Goal: Check status: Check status

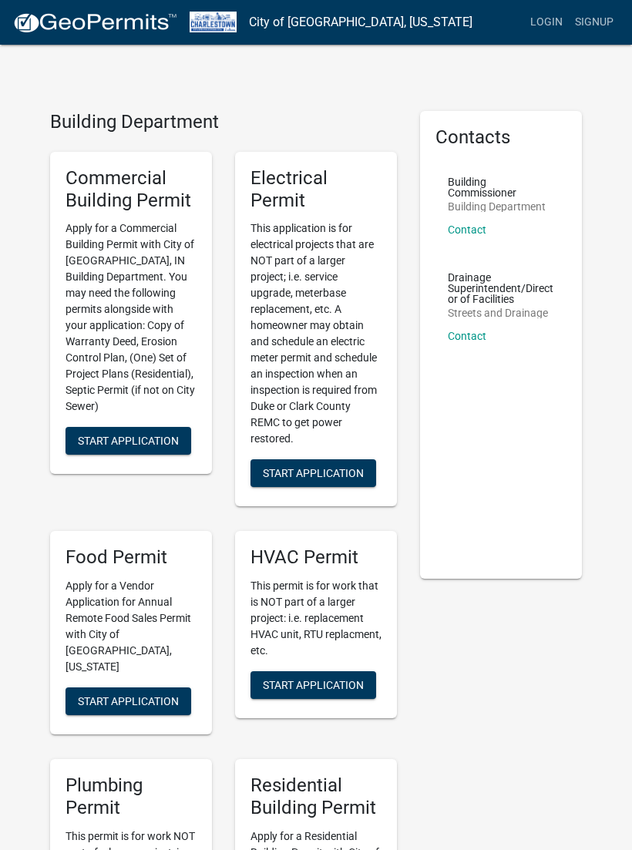
click at [548, 17] on link "Login" at bounding box center [546, 22] width 45 height 29
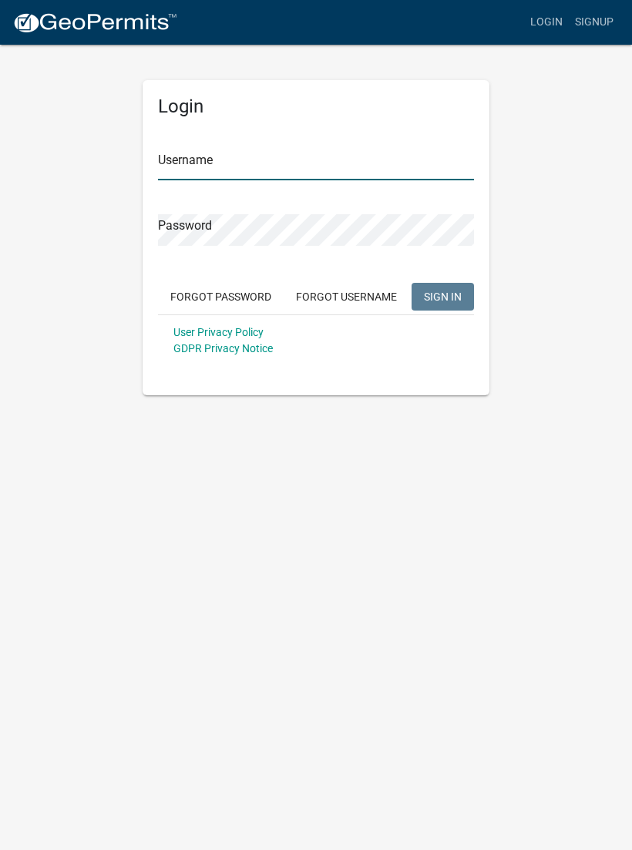
click at [289, 153] on input "Username" at bounding box center [316, 165] width 316 height 32
type input "Tpurcell"
click at [442, 296] on button "SIGN IN" at bounding box center [442, 297] width 62 height 28
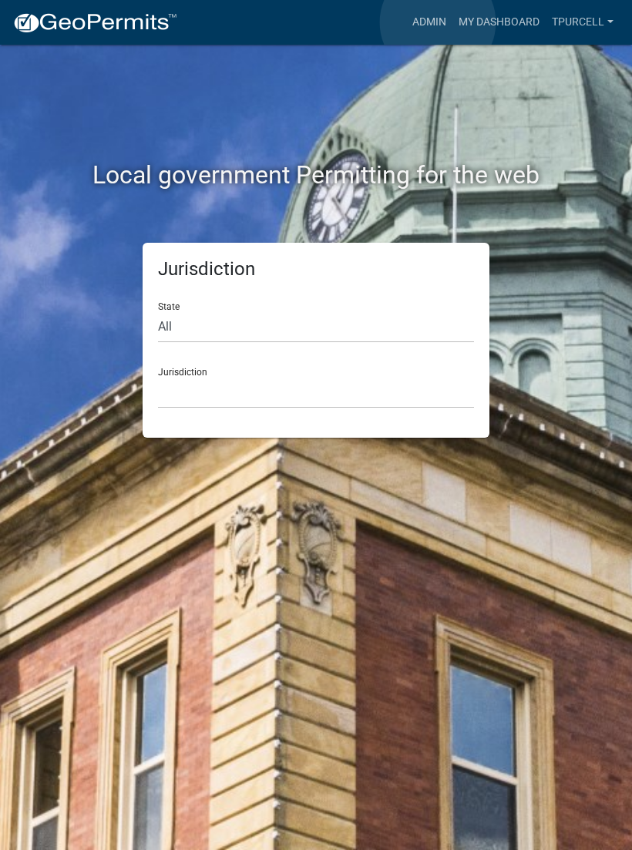
click at [438, 22] on link "Admin" at bounding box center [429, 22] width 46 height 29
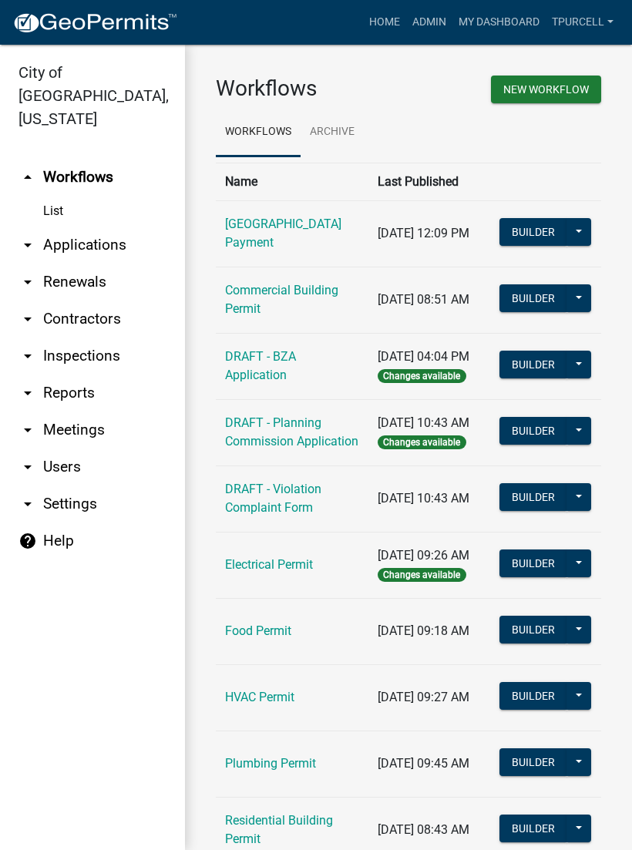
click at [62, 196] on link "List" at bounding box center [92, 211] width 185 height 31
click at [95, 226] on link "arrow_drop_down Applications" at bounding box center [92, 244] width 185 height 37
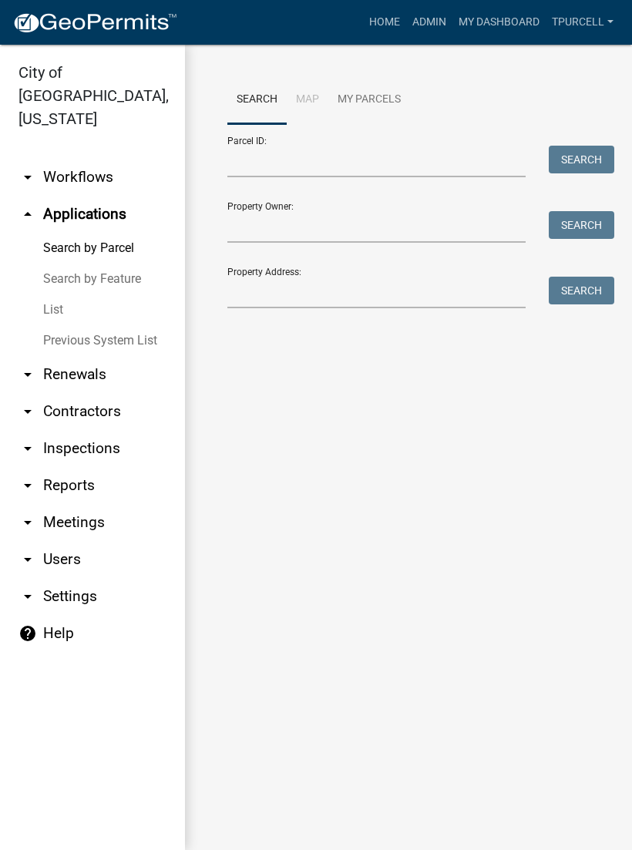
click at [54, 294] on link "List" at bounding box center [92, 309] width 185 height 31
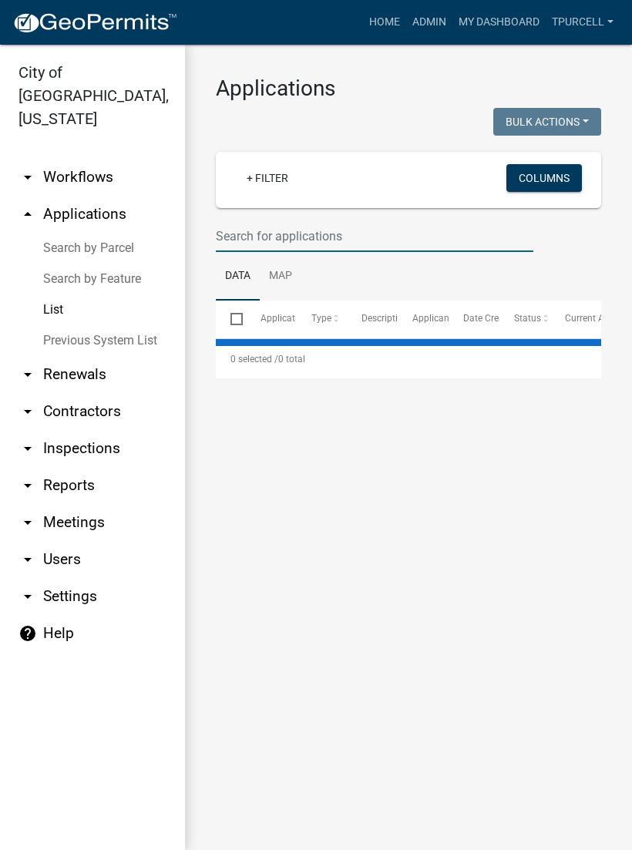
click at [265, 243] on input "text" at bounding box center [374, 236] width 317 height 32
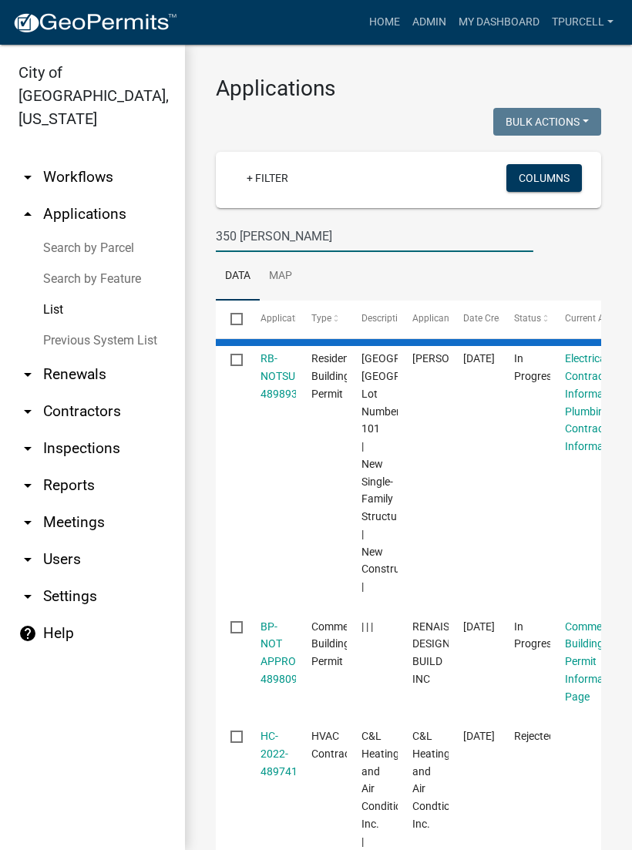
type input "350 [PERSON_NAME]"
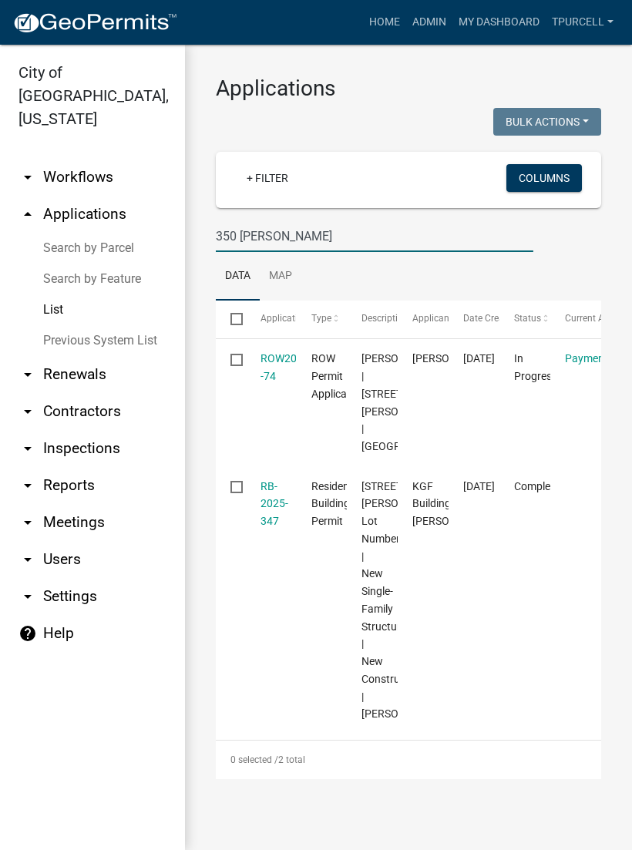
scroll to position [14, 0]
click at [270, 528] on link "RB-2025-347" at bounding box center [274, 504] width 28 height 48
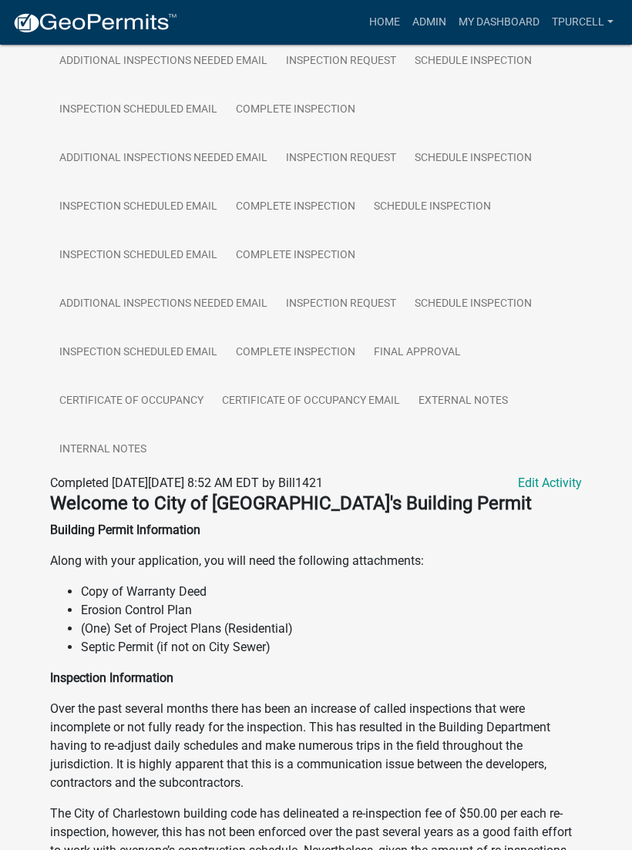
scroll to position [1098, 0]
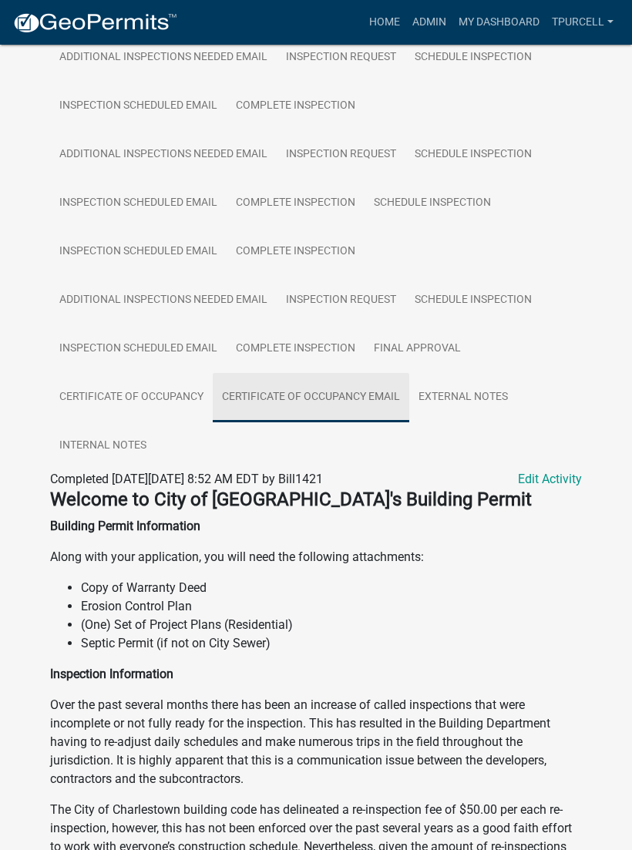
click at [313, 397] on link "Certificate of Occupancy Email" at bounding box center [311, 397] width 196 height 49
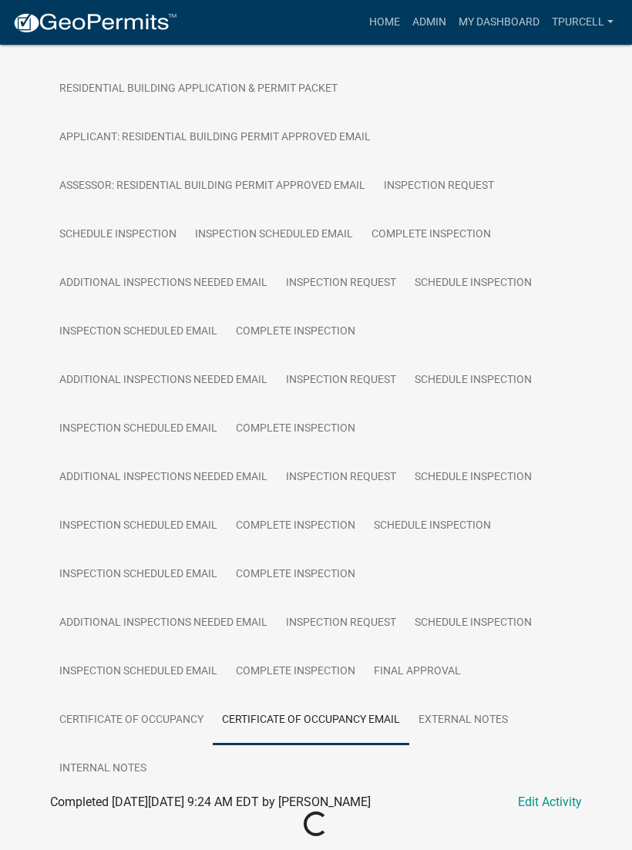
scroll to position [757, 0]
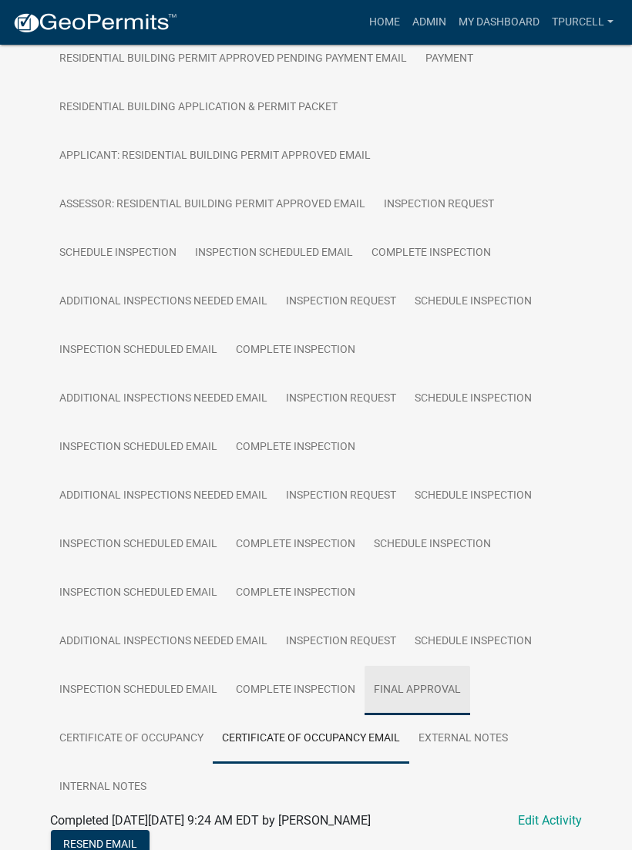
click at [423, 688] on link "Final Approval" at bounding box center [417, 690] width 106 height 49
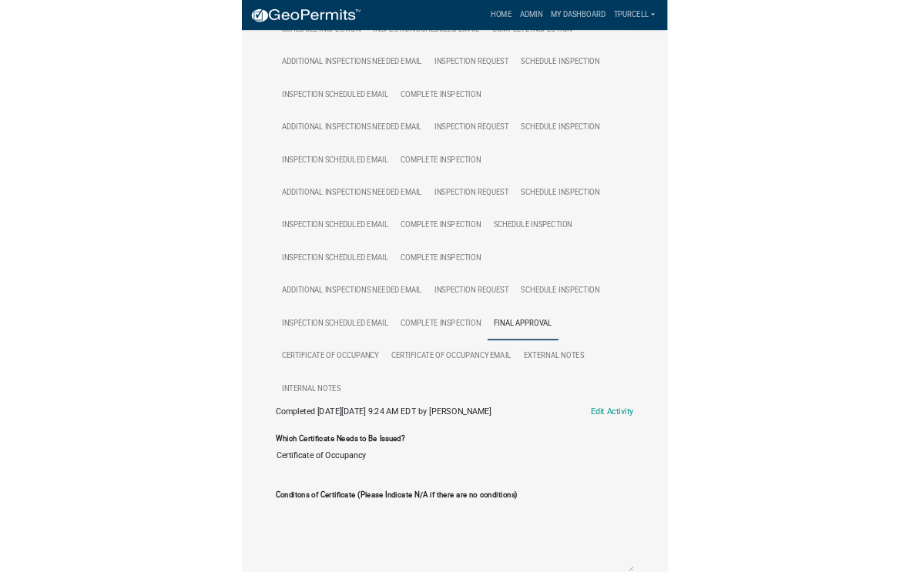
scroll to position [716, 0]
